Goal: Task Accomplishment & Management: Use online tool/utility

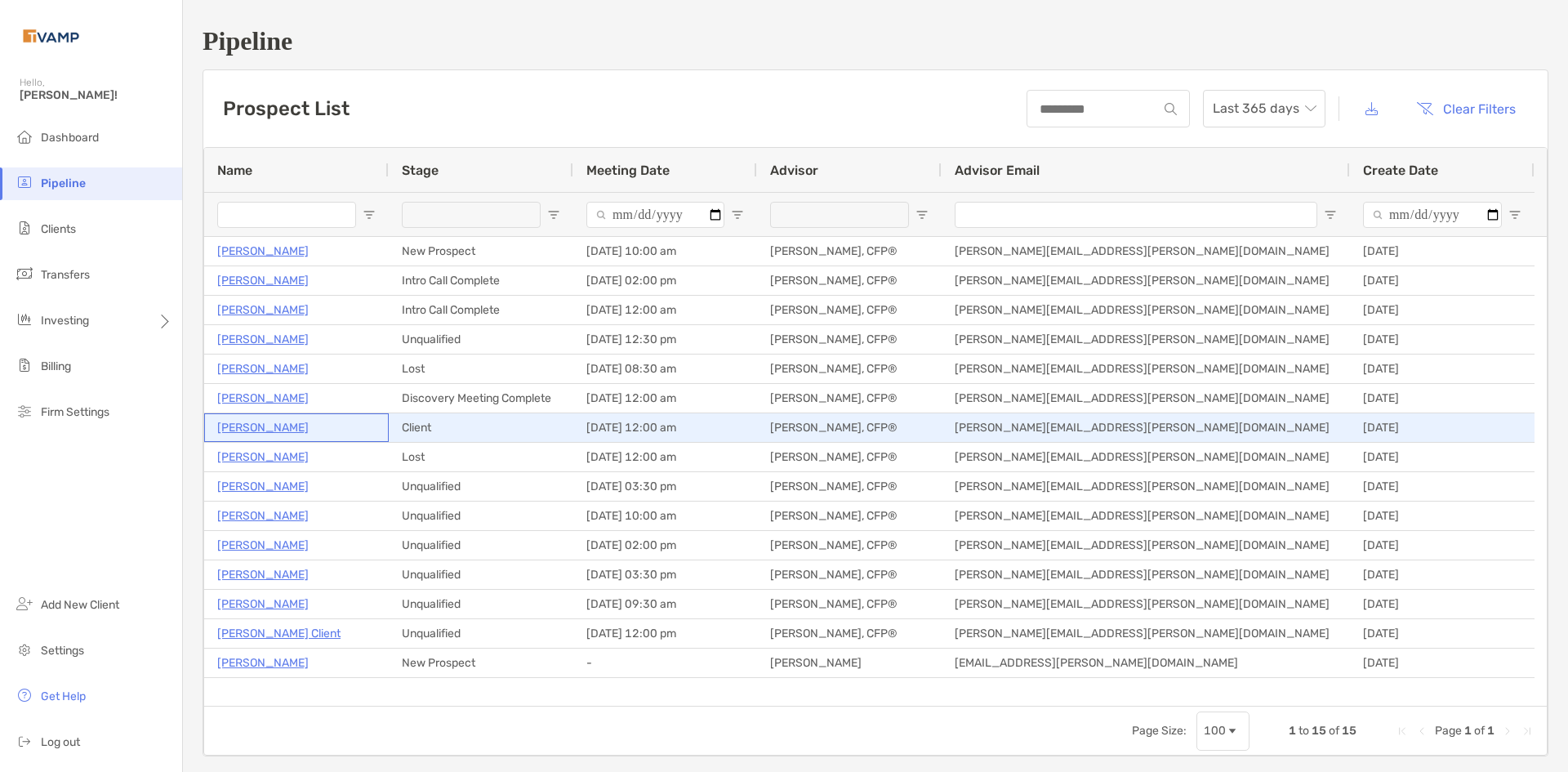
click at [252, 428] on p "[PERSON_NAME]" at bounding box center [263, 428] width 91 height 21
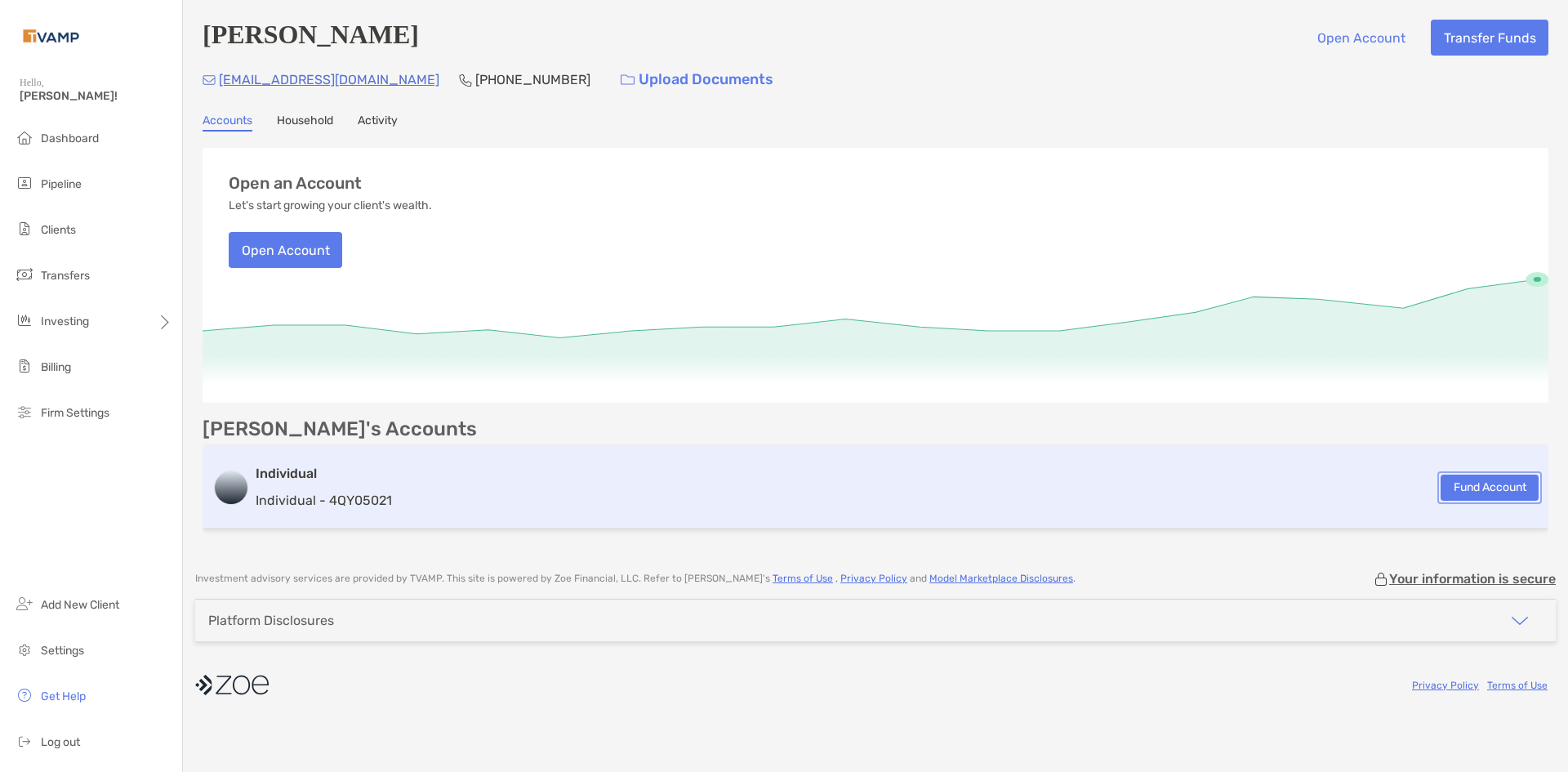
click at [1475, 484] on button "Fund Account" at bounding box center [1490, 487] width 98 height 26
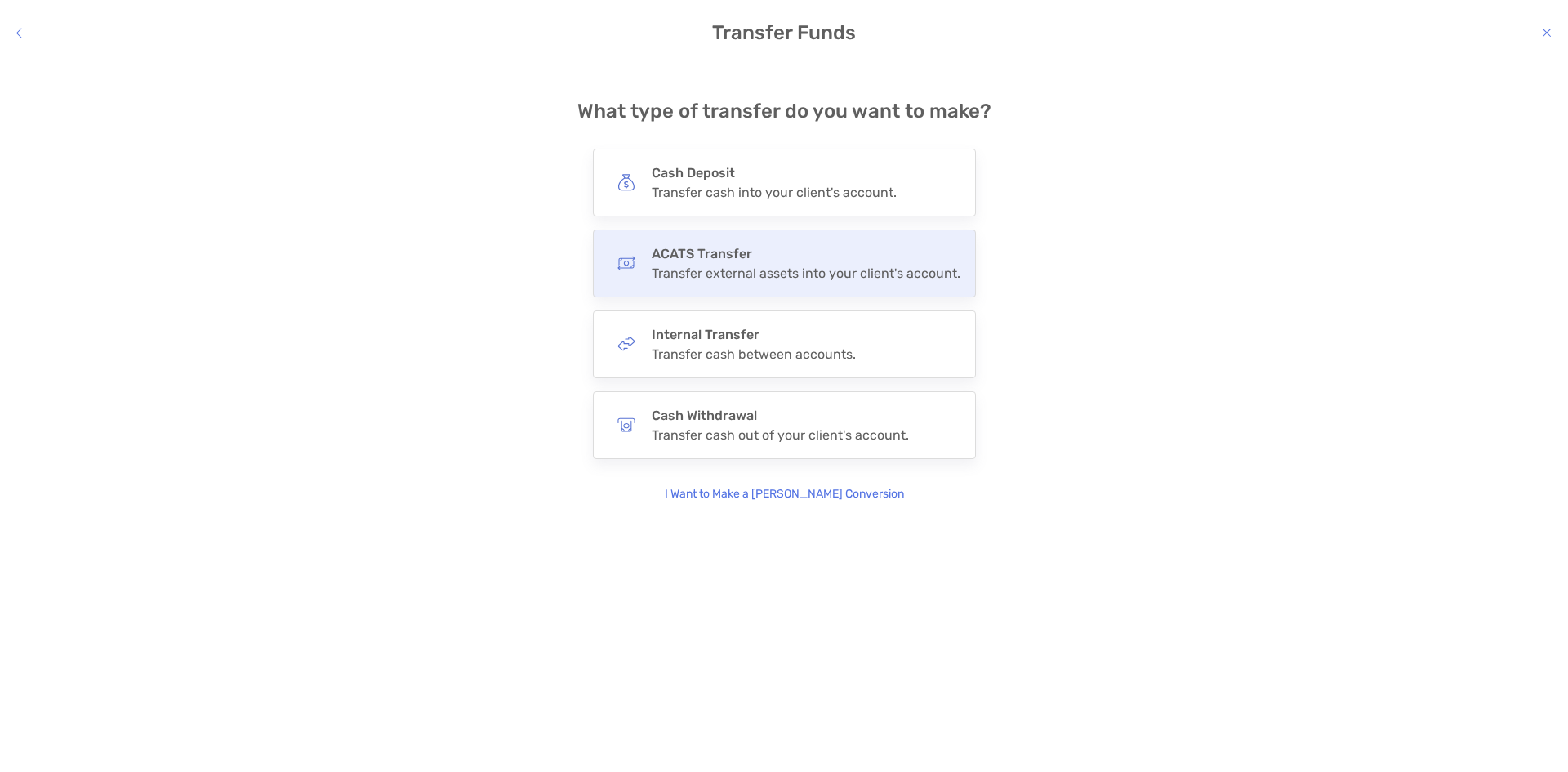
click at [816, 253] on h4 "ACATS Transfer" at bounding box center [806, 253] width 309 height 15
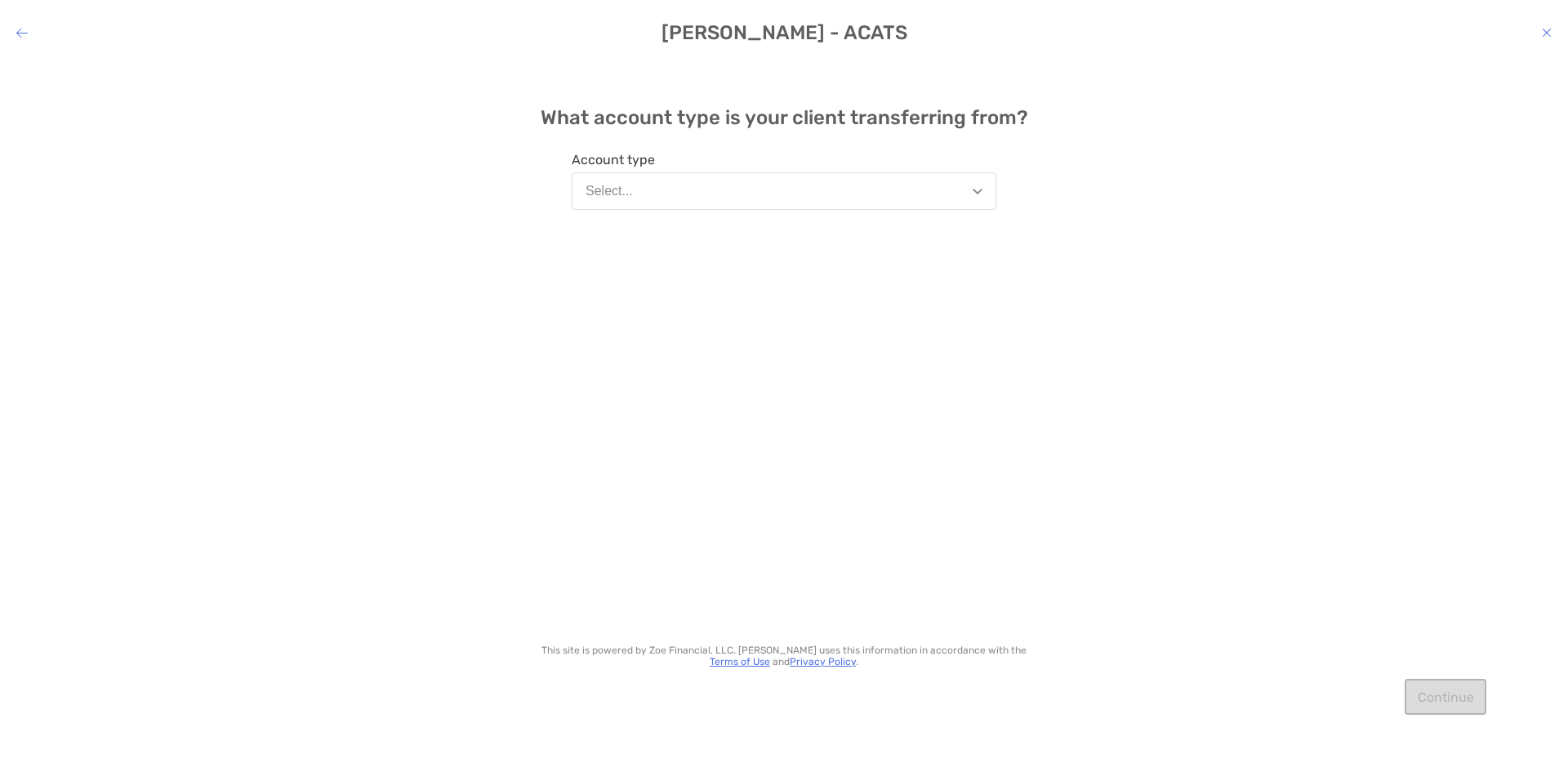
click at [804, 194] on button "Select..." at bounding box center [784, 190] width 425 height 37
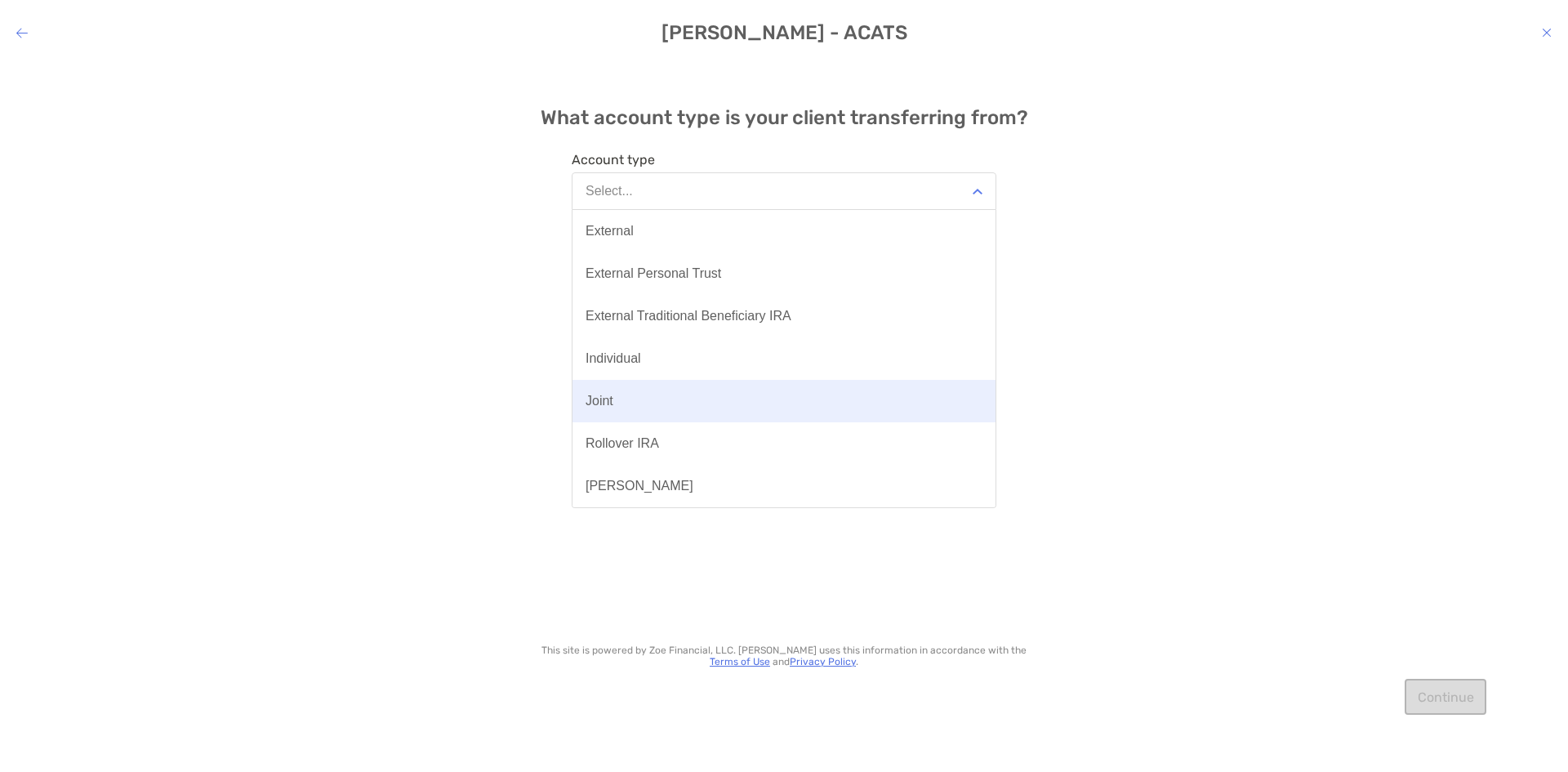
scroll to position [82, 0]
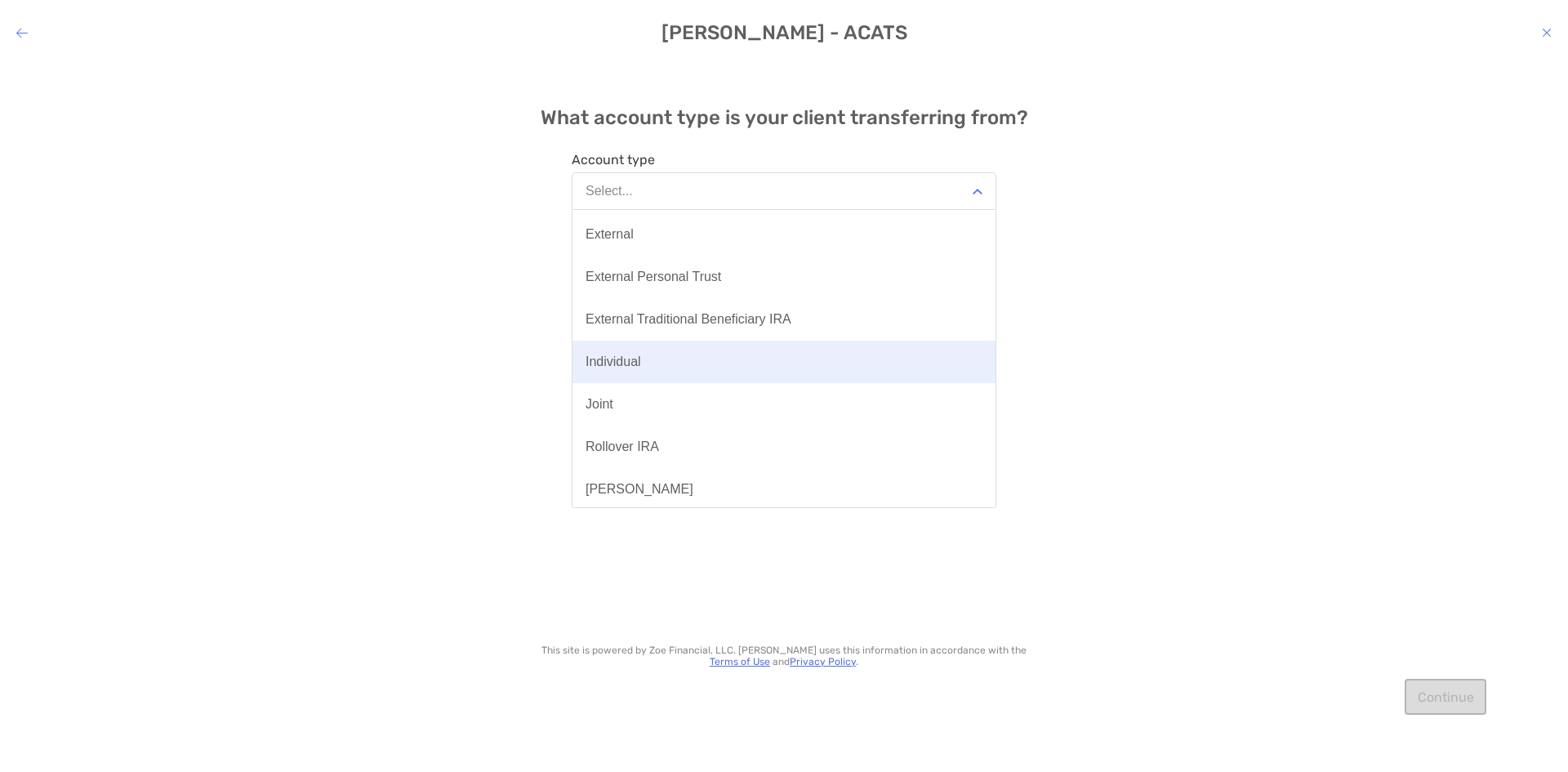
click at [720, 369] on button "Individual" at bounding box center [784, 362] width 423 height 43
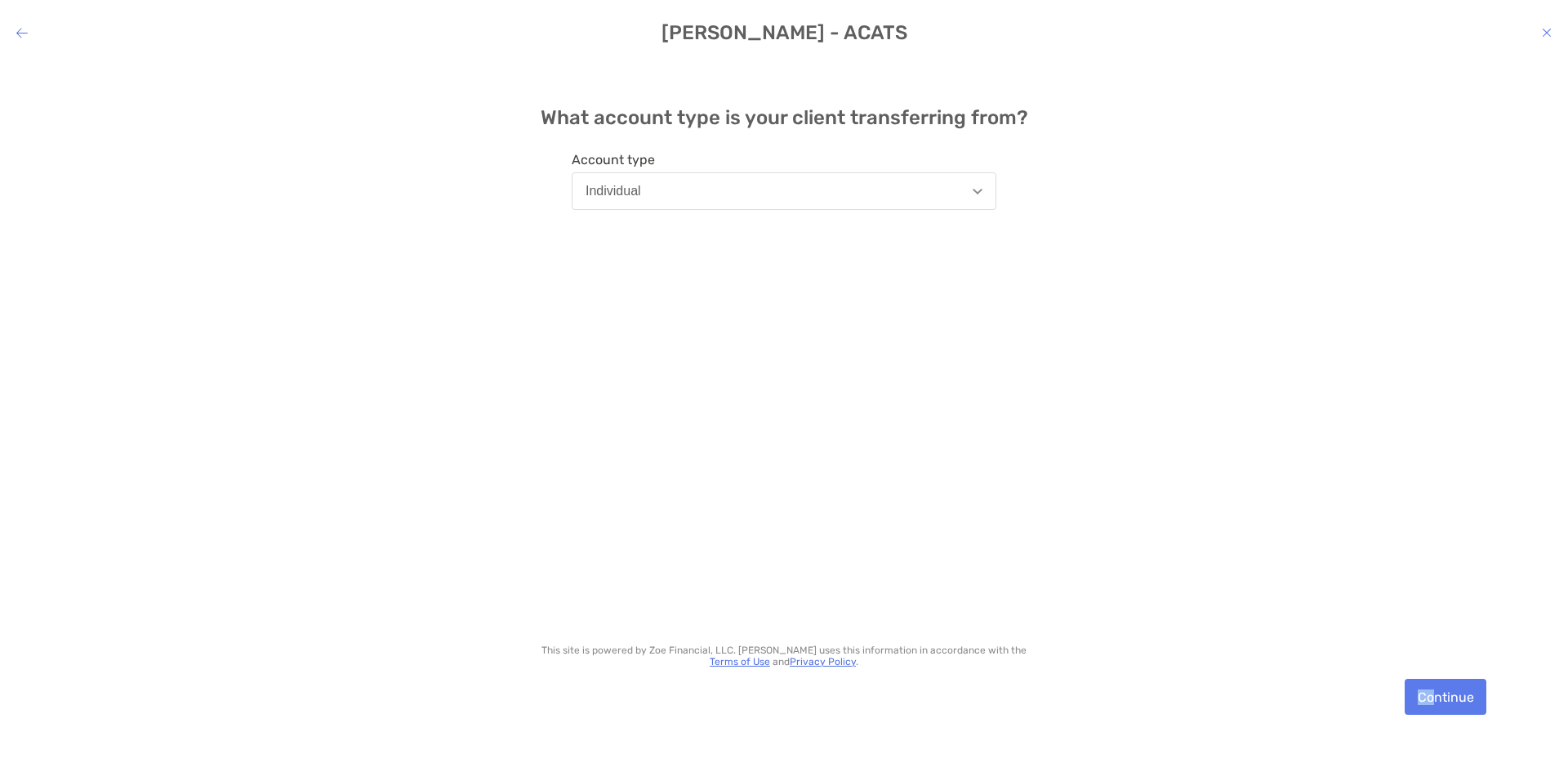
drag, startPoint x: 1432, startPoint y: 719, endPoint x: 1438, endPoint y: 711, distance: 10.0
click at [1438, 711] on div "What account type is your client transferring from? Account type Individual Thi…" at bounding box center [784, 404] width 1568 height 687
click at [1438, 709] on button "Continue" at bounding box center [1446, 697] width 82 height 36
